Goal: Task Accomplishment & Management: Use online tool/utility

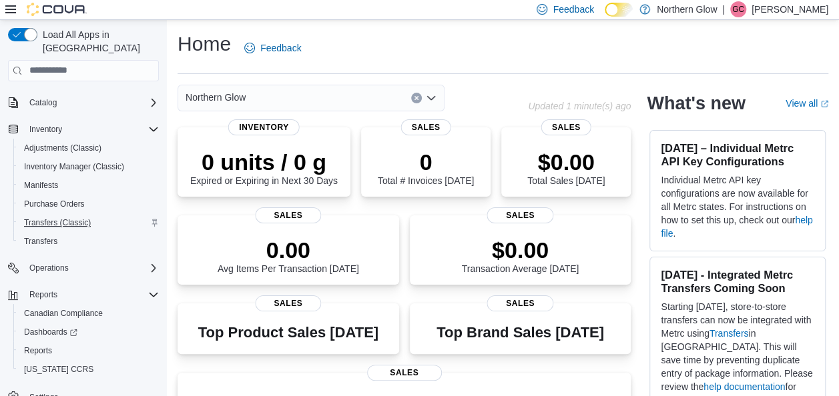
scroll to position [81, 0]
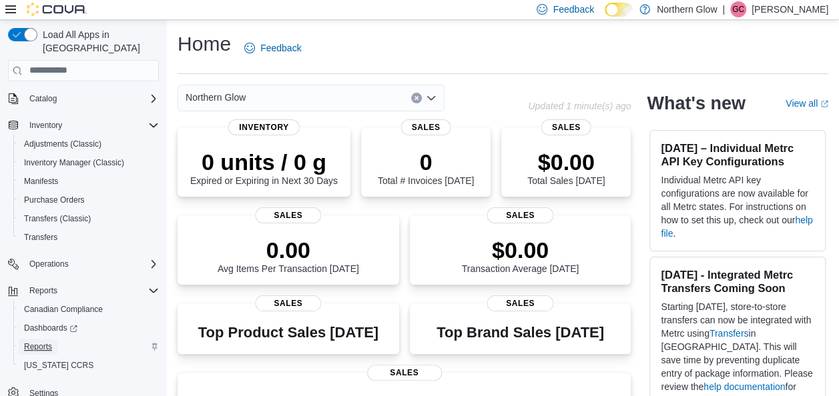
click at [48, 339] on span "Reports" at bounding box center [38, 347] width 28 height 16
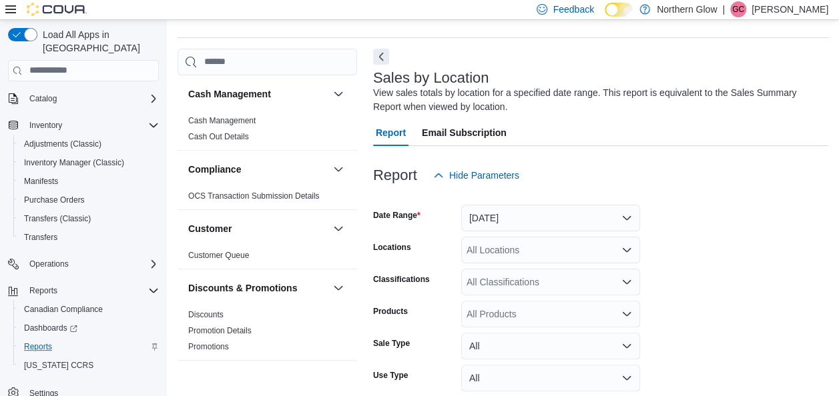
scroll to position [45, 0]
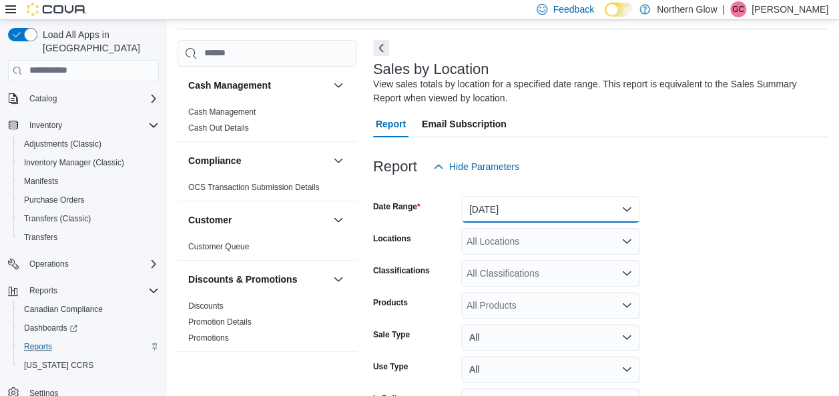
click at [508, 211] on button "[DATE]" at bounding box center [550, 209] width 179 height 27
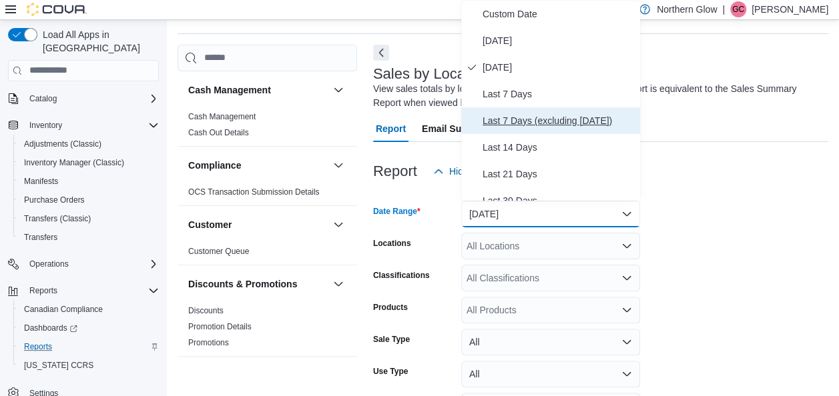
click at [517, 116] on span "Last 7 Days (excluding [DATE])" at bounding box center [558, 121] width 152 height 16
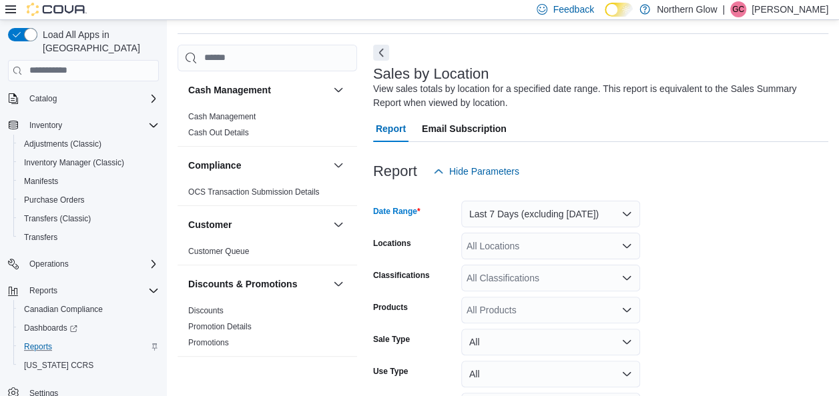
click at [496, 250] on div "All Locations" at bounding box center [550, 246] width 179 height 27
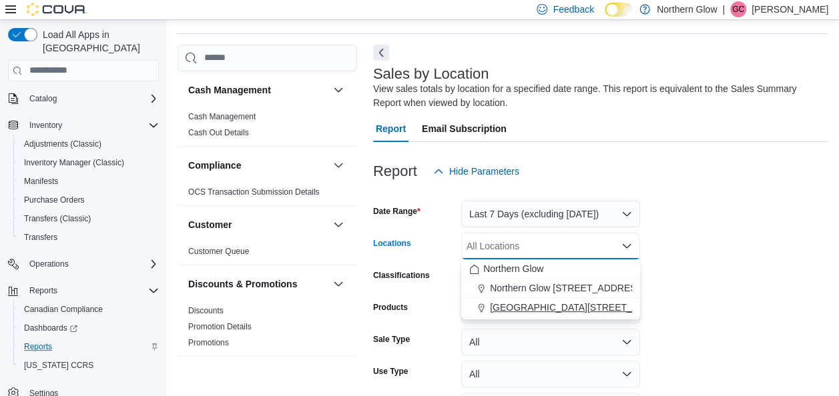
click at [499, 302] on span "[GEOGRAPHIC_DATA][STREET_ADDRESS]" at bounding box center [584, 307] width 189 height 13
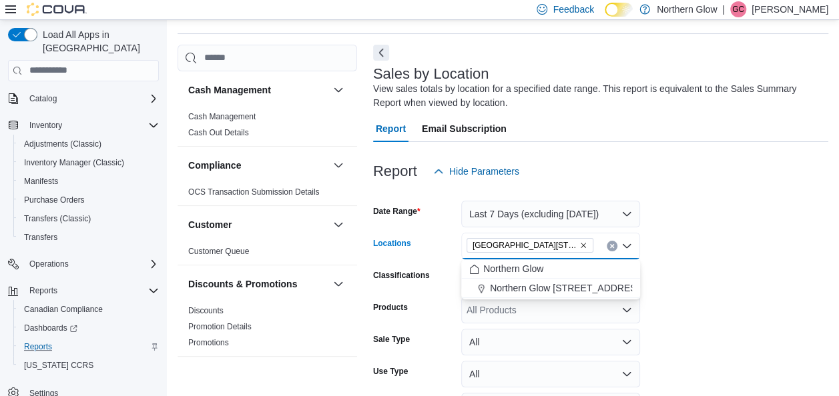
click at [681, 282] on form "Date Range Last 7 Days (excluding [DATE]) Locations [GEOGRAPHIC_DATA] [STREET_A…" at bounding box center [600, 321] width 455 height 272
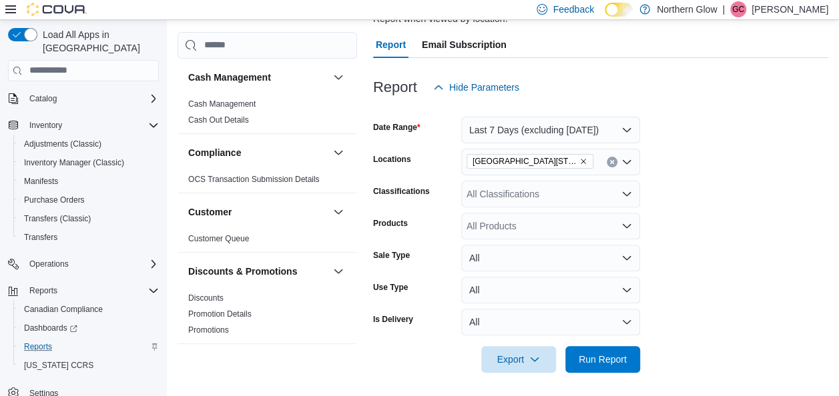
scroll to position [127, 0]
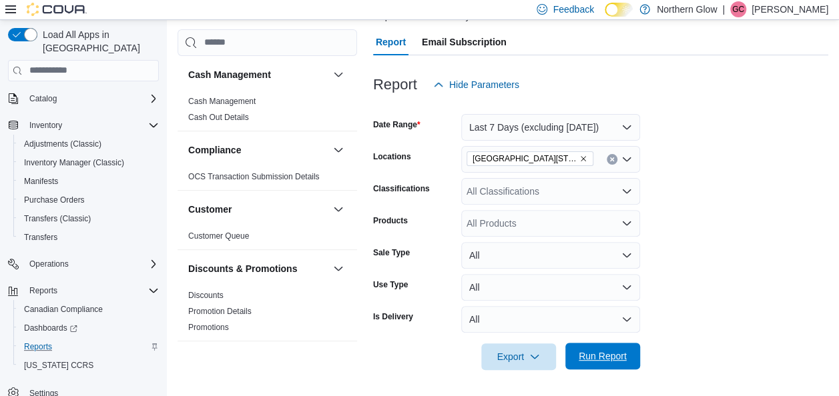
click at [610, 354] on span "Run Report" at bounding box center [602, 356] width 48 height 13
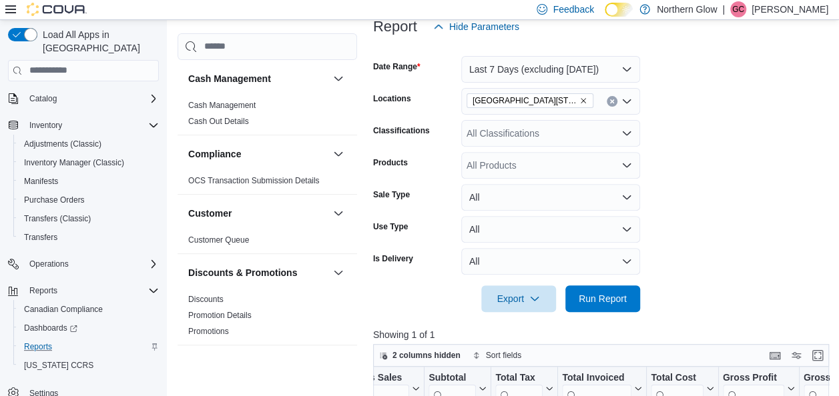
scroll to position [128, 0]
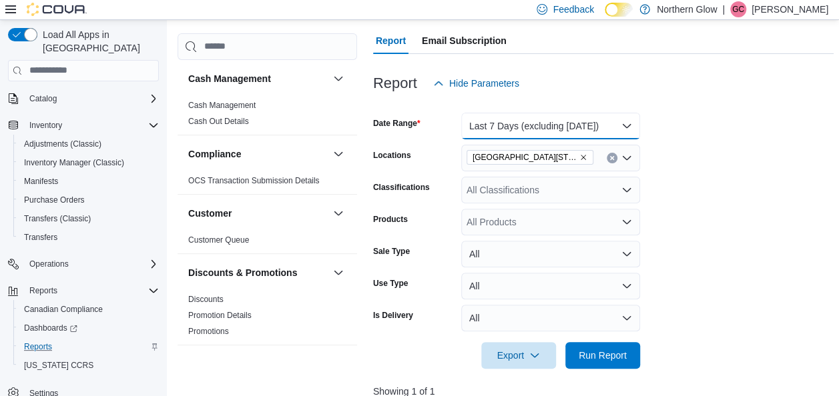
click at [592, 126] on button "Last 7 Days (excluding [DATE])" at bounding box center [550, 126] width 179 height 27
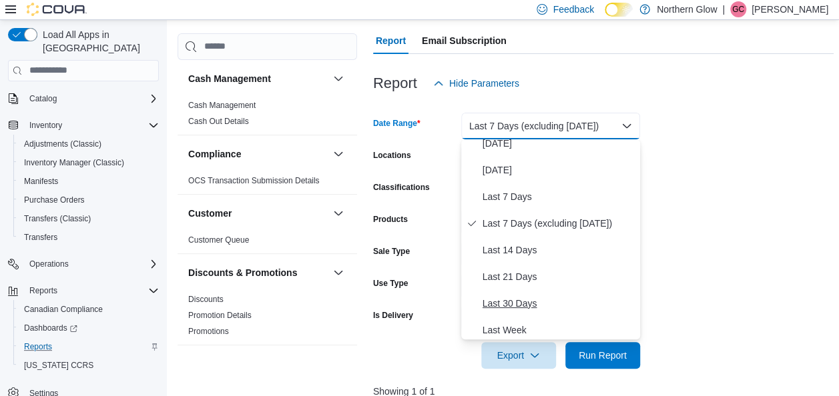
scroll to position [42, 0]
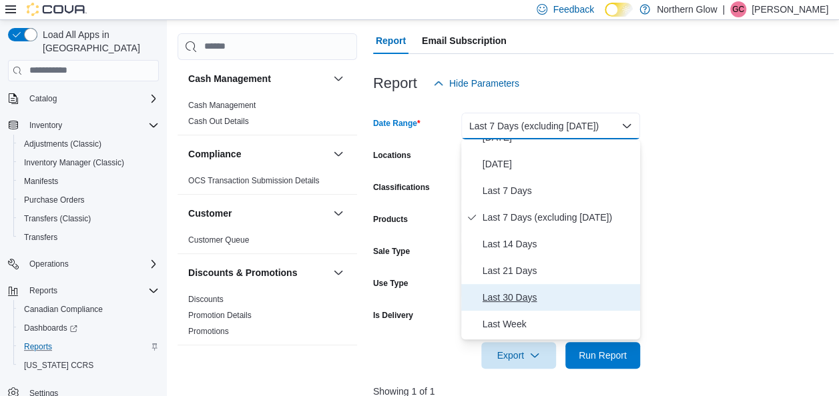
click at [496, 293] on span "Last 30 Days" at bounding box center [558, 298] width 152 height 16
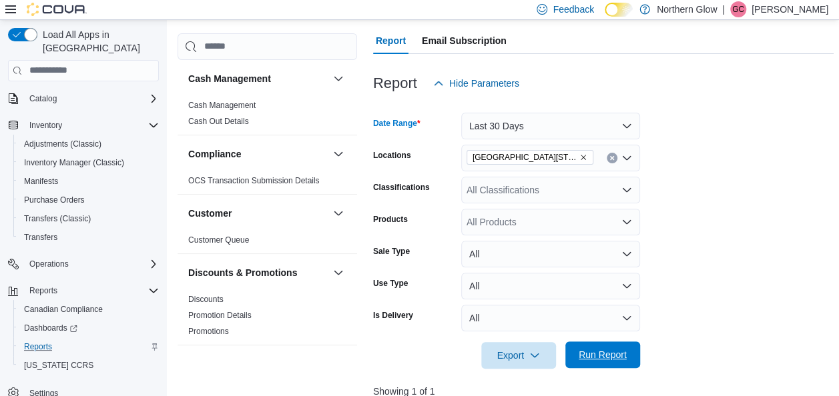
click at [587, 350] on span "Run Report" at bounding box center [602, 354] width 48 height 13
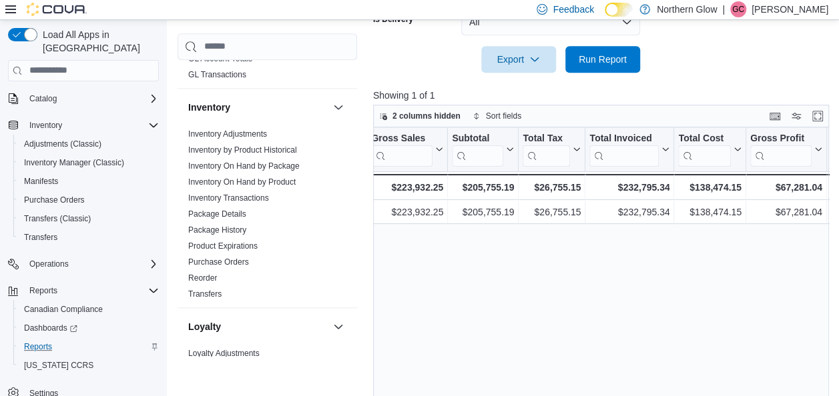
scroll to position [333, 0]
click at [267, 177] on link "Inventory On Hand by Product" at bounding box center [241, 181] width 107 height 9
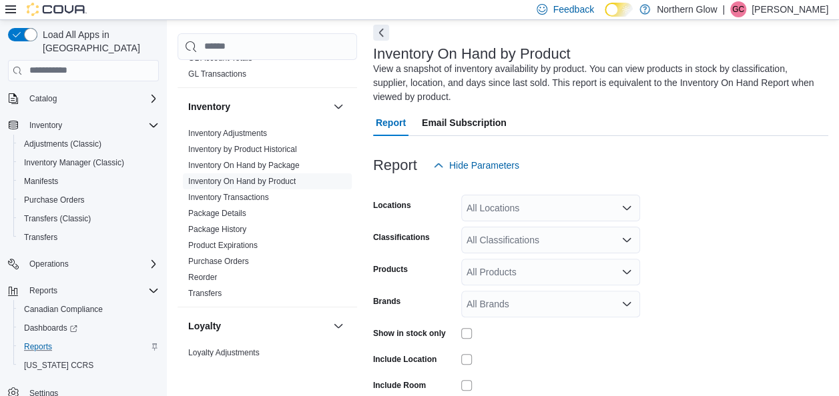
scroll to position [59, 0]
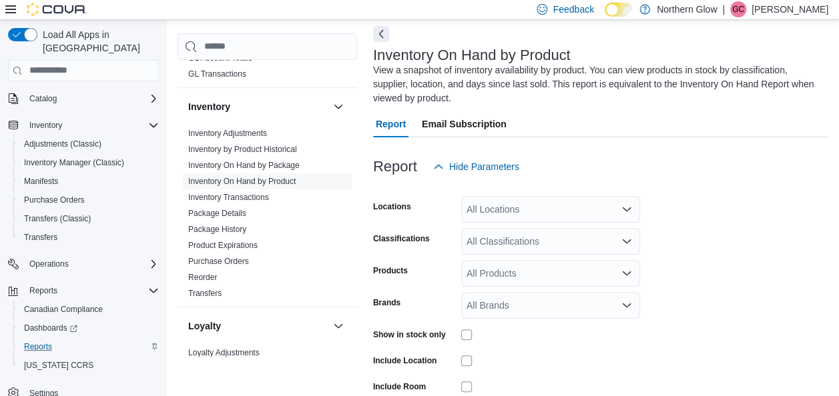
click at [543, 209] on div "All Locations" at bounding box center [550, 209] width 179 height 27
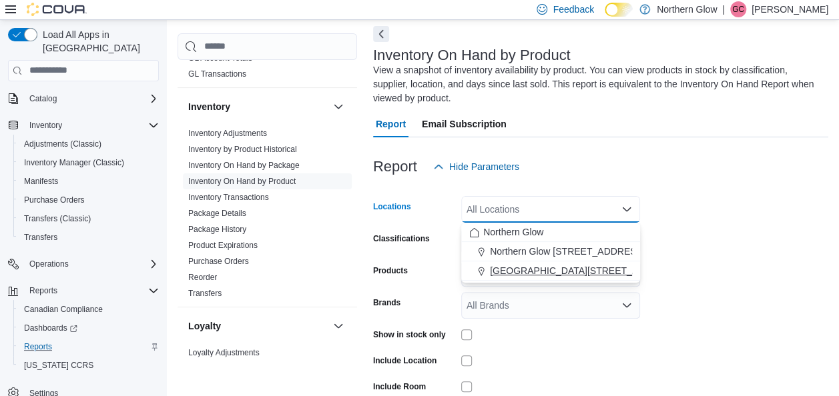
click at [528, 267] on span "[GEOGRAPHIC_DATA][STREET_ADDRESS]" at bounding box center [584, 270] width 189 height 13
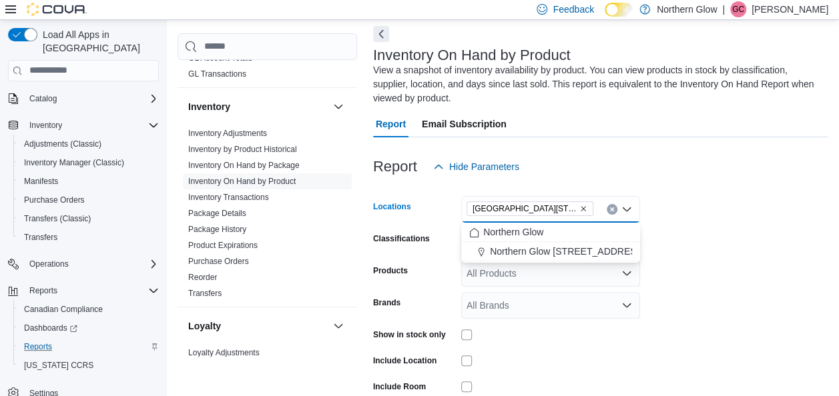
click at [655, 268] on form "Locations [GEOGRAPHIC_DATA] [STREET_ADDRESS] Selected. [GEOGRAPHIC_DATA][STREET…" at bounding box center [600, 320] width 455 height 280
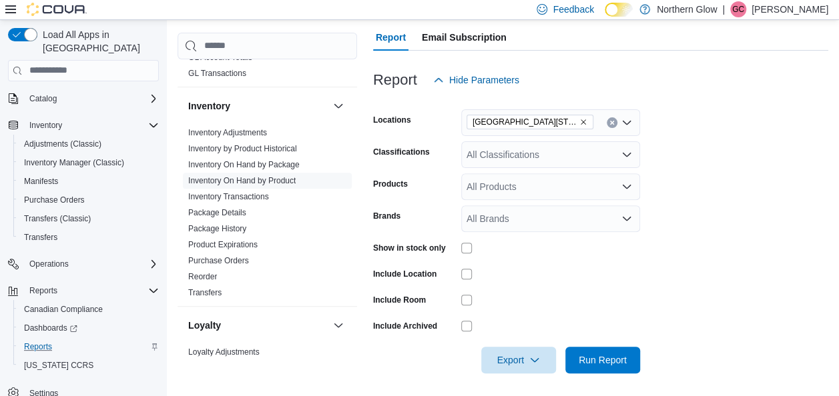
scroll to position [149, 0]
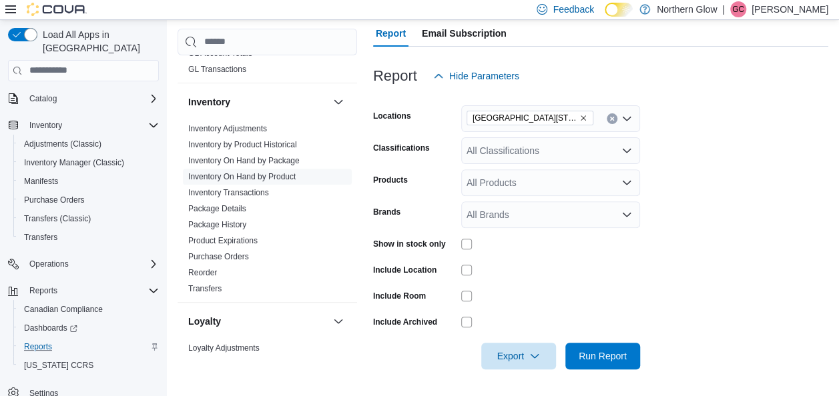
click at [562, 155] on div "All Classifications" at bounding box center [550, 150] width 179 height 27
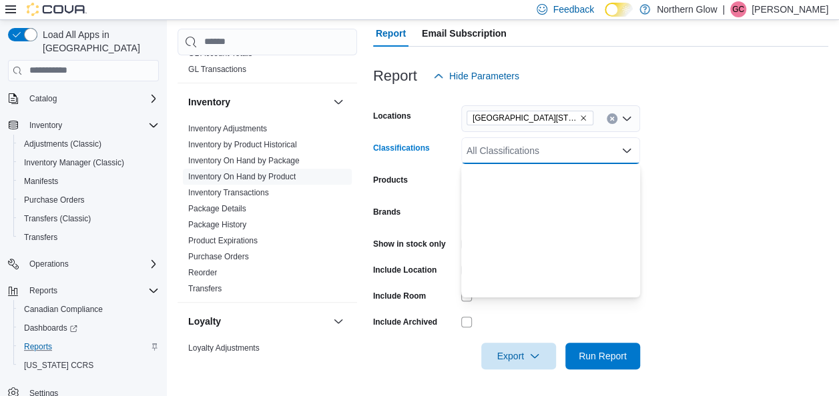
scroll to position [371, 0]
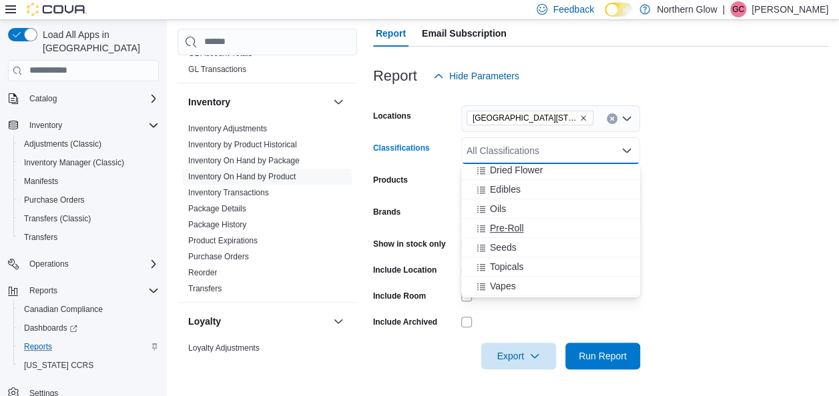
click at [516, 227] on span "Pre-Roll" at bounding box center [507, 227] width 34 height 13
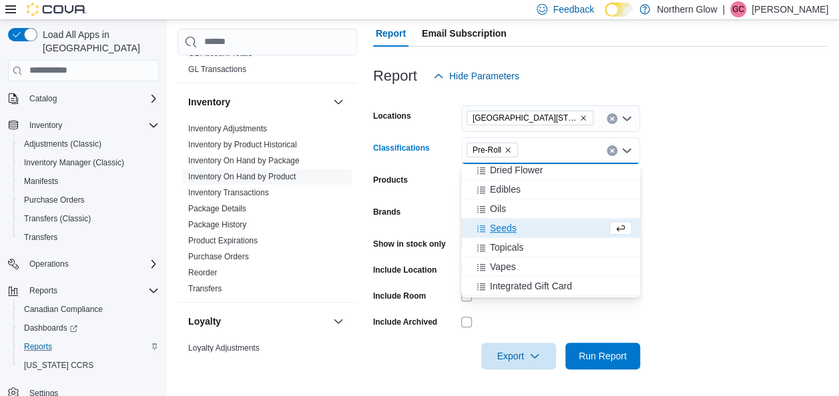
click at [516, 227] on div "Seeds" at bounding box center [537, 227] width 137 height 13
click at [516, 227] on span "Topicals" at bounding box center [507, 229] width 34 height 13
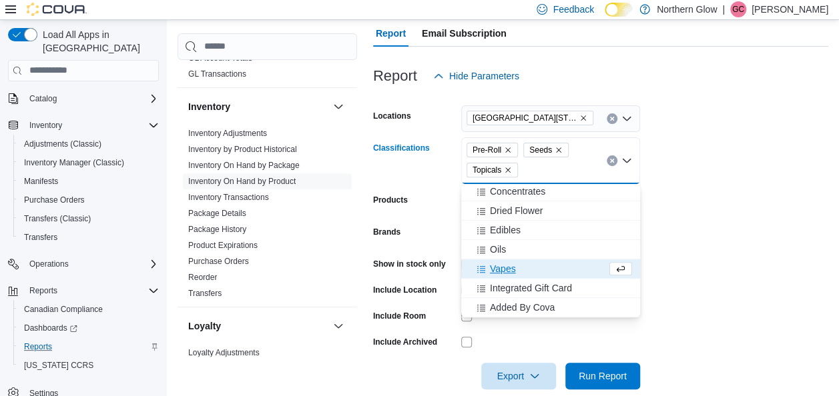
click at [516, 227] on span "Edibles" at bounding box center [505, 229] width 31 height 13
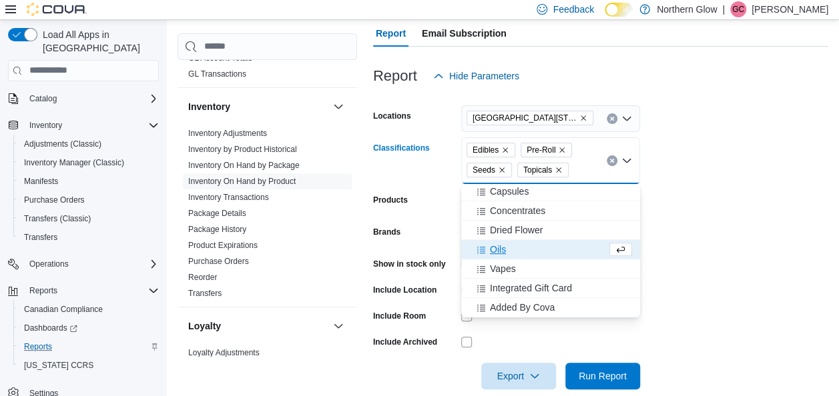
click at [516, 227] on span "Dried Flower" at bounding box center [516, 229] width 53 height 13
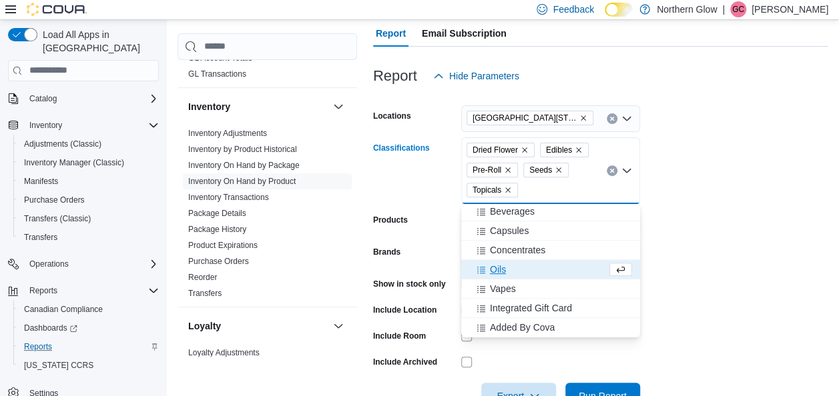
click at [516, 227] on span "Capsules" at bounding box center [509, 230] width 39 height 13
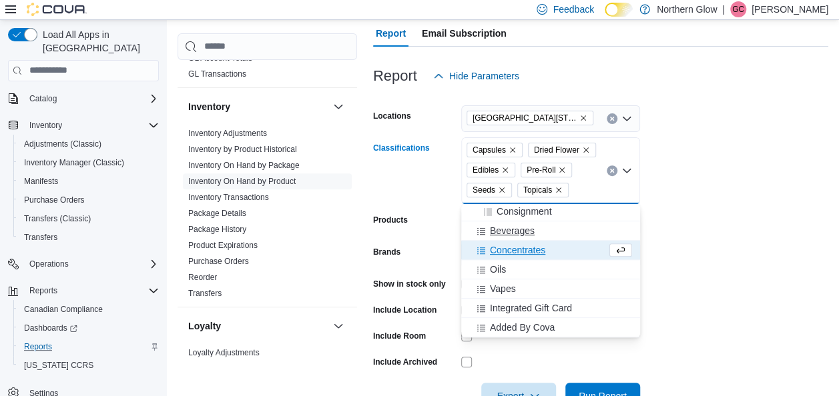
click at [516, 227] on span "Beverages" at bounding box center [512, 230] width 45 height 13
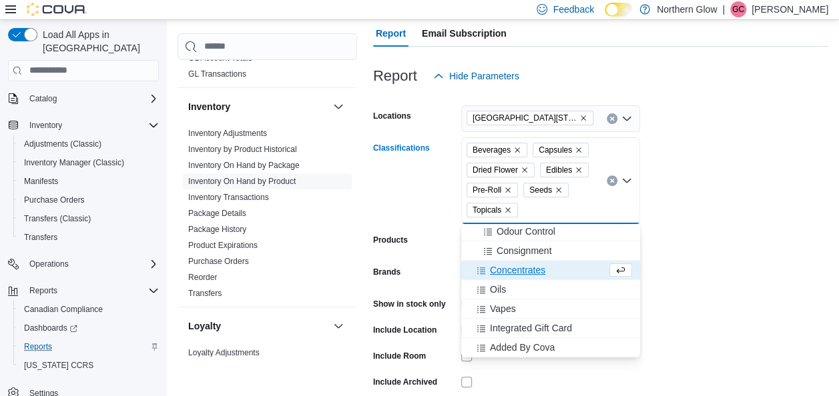
scroll to position [273, 0]
click at [501, 284] on span "Oils" at bounding box center [498, 289] width 16 height 13
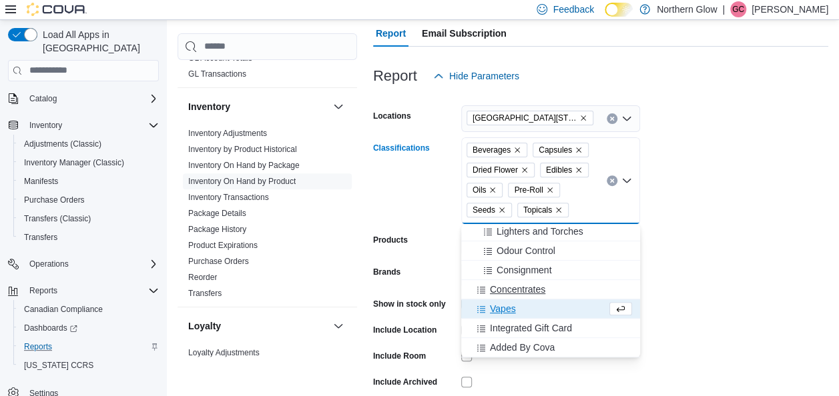
click at [496, 294] on span "Concentrates" at bounding box center [517, 289] width 55 height 13
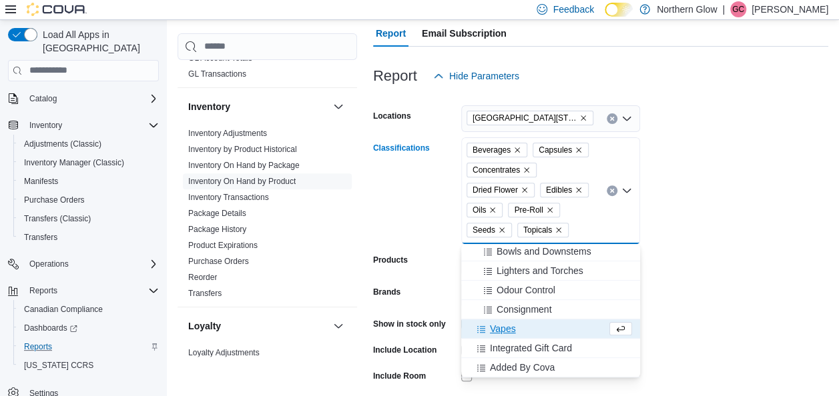
scroll to position [234, 0]
click at [494, 330] on span "Vapes" at bounding box center [503, 328] width 26 height 13
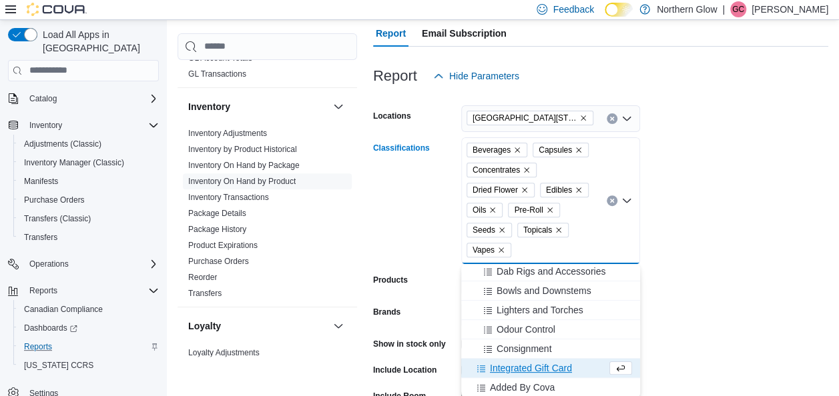
scroll to position [215, 0]
click at [712, 302] on form "Locations [GEOGRAPHIC_DATA] [STREET_ADDRESS] Classifications Beverages Capsules…" at bounding box center [600, 279] width 455 height 380
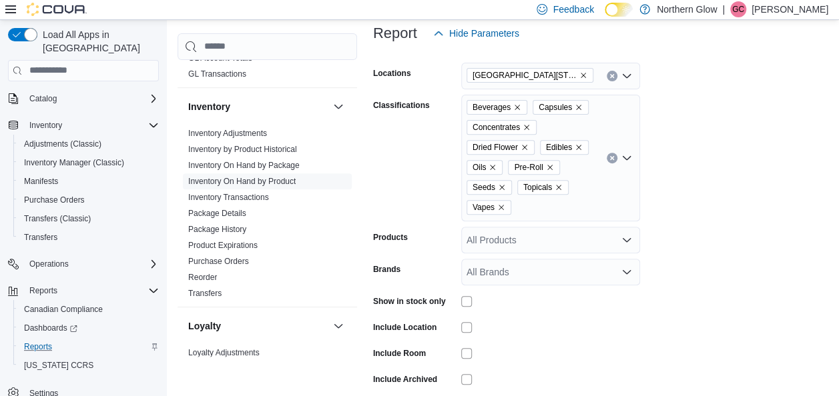
scroll to position [249, 0]
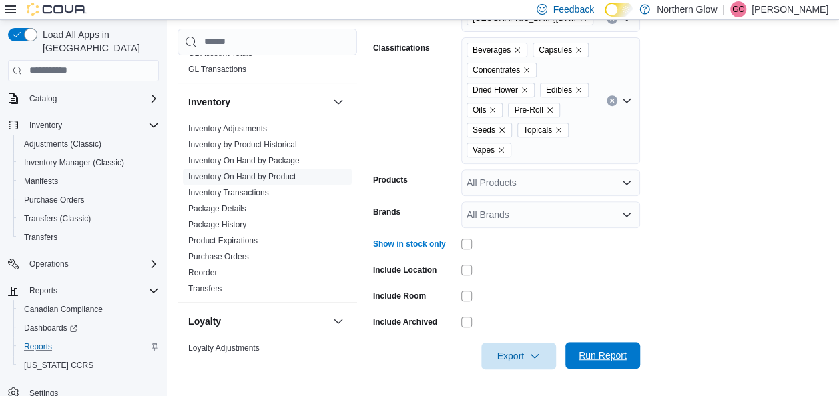
click at [627, 358] on span "Run Report" at bounding box center [602, 355] width 59 height 27
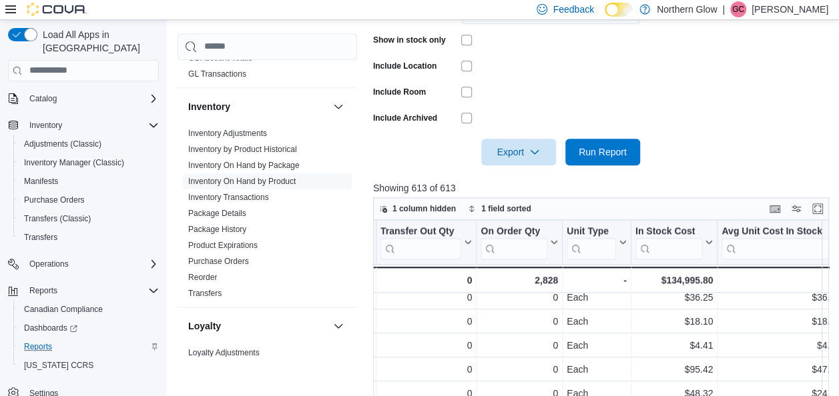
scroll to position [944, 841]
